Goal: Find specific page/section: Find specific page/section

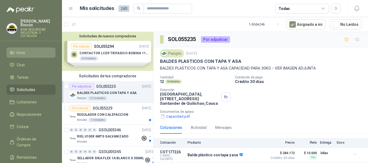
click at [44, 51] on li "Inicio" at bounding box center [31, 53] width 43 height 6
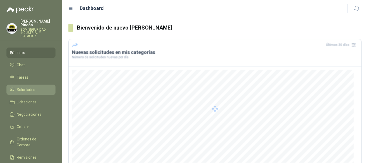
click at [38, 88] on li "Solicitudes" at bounding box center [31, 90] width 43 height 6
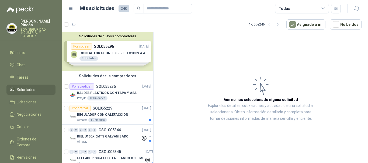
click at [134, 38] on button "Solicitudes de nuevos compradores" at bounding box center [107, 36] width 87 height 4
